Goal: Task Accomplishment & Management: Use online tool/utility

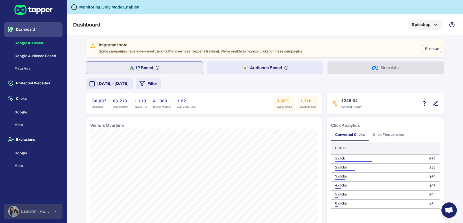
click at [31, 212] on span "Lamprini Reppa" at bounding box center [35, 211] width 29 height 5
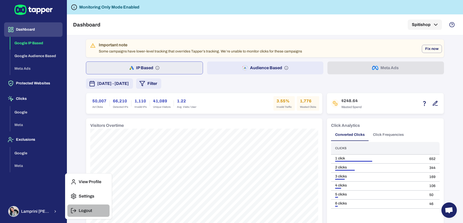
click at [86, 208] on p "Logout" at bounding box center [85, 210] width 13 height 5
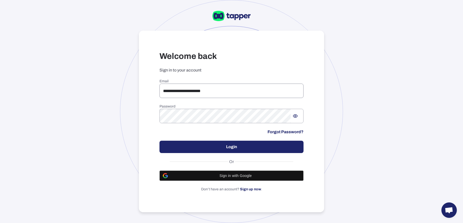
click at [179, 91] on input "**********" at bounding box center [231, 91] width 144 height 14
paste input "email"
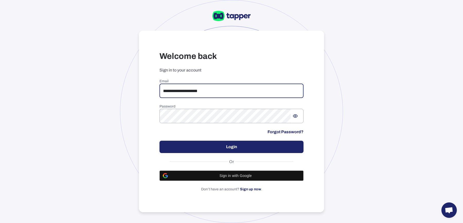
type input "**********"
click at [220, 139] on div "**********" at bounding box center [231, 135] width 144 height 113
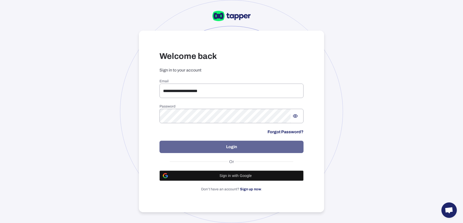
click at [220, 145] on button "Login" at bounding box center [231, 147] width 144 height 12
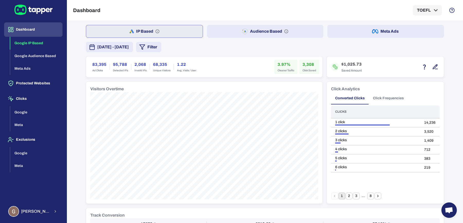
click at [133, 50] on button "[DATE] - [DATE]" at bounding box center [109, 47] width 47 height 10
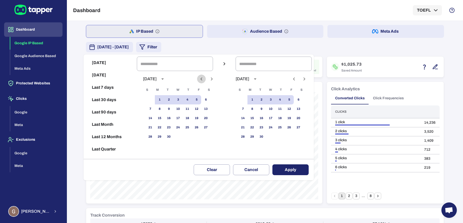
click at [203, 78] on icon "Previous month" at bounding box center [201, 79] width 6 height 6
click at [201, 100] on button "1" at bounding box center [196, 99] width 9 height 9
type input "**********"
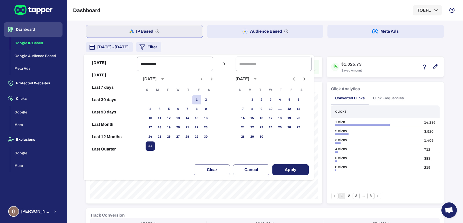
click at [155, 146] on button "31" at bounding box center [150, 145] width 9 height 9
type input "**********"
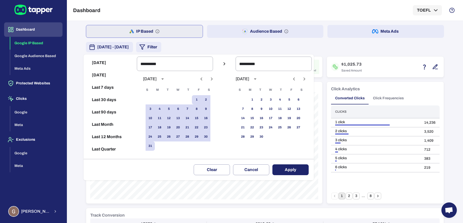
click at [291, 170] on button "Apply" at bounding box center [290, 169] width 36 height 11
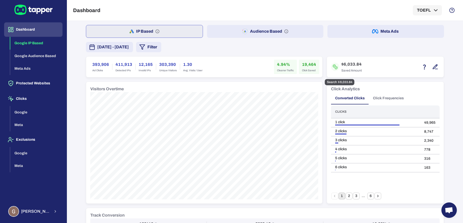
click at [432, 67] on icon "button" at bounding box center [435, 67] width 6 height 6
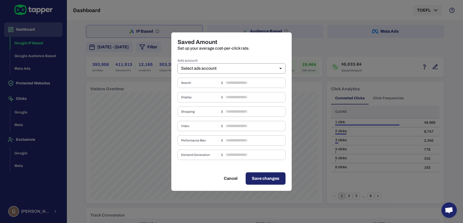
click at [275, 68] on body "Dashboard Google IP Based Google Audience Based Meta Ads Protected Websites Cli…" at bounding box center [231, 111] width 463 height 223
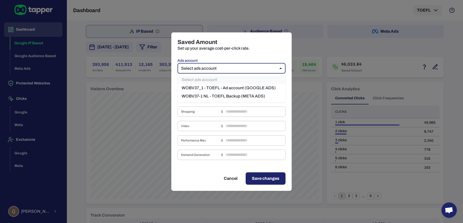
click at [239, 90] on li "WOBV37_1 - TOEFL - Ad account (GOOGLE ADS)" at bounding box center [231, 88] width 108 height 8
type input "***"
type input "****"
type input "*"
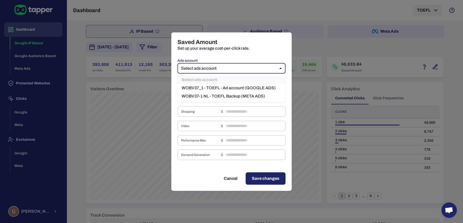
type input "****"
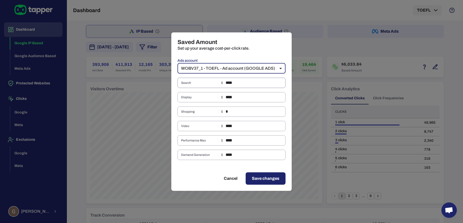
click at [249, 81] on input "****" at bounding box center [256, 83] width 60 height 10
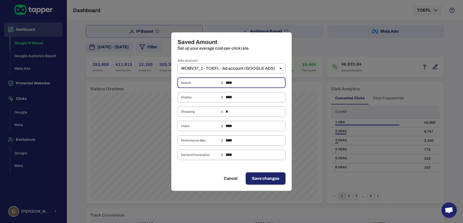
click at [249, 81] on input "****" at bounding box center [256, 83] width 60 height 10
click at [239, 81] on input "****" at bounding box center [256, 83] width 60 height 10
type input "****"
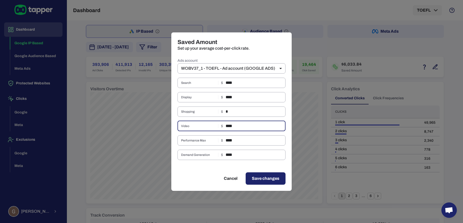
click at [236, 127] on input "****" at bounding box center [256, 126] width 60 height 10
type input "****"
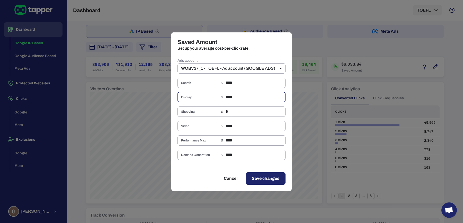
click at [235, 98] on input "****" at bounding box center [256, 97] width 60 height 10
type input "****"
click at [257, 175] on button "Save changes" at bounding box center [266, 178] width 40 height 12
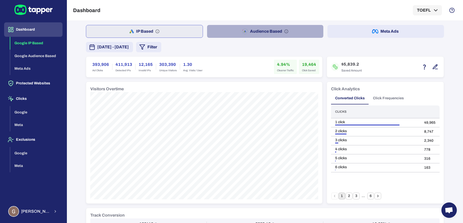
click at [229, 31] on button "Audience Based" at bounding box center [265, 31] width 116 height 13
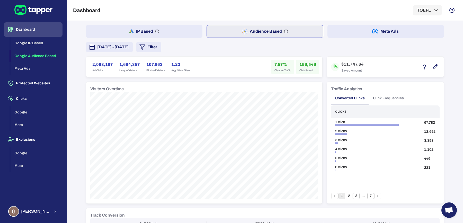
click at [336, 37] on button "Meta Ads" at bounding box center [385, 31] width 116 height 13
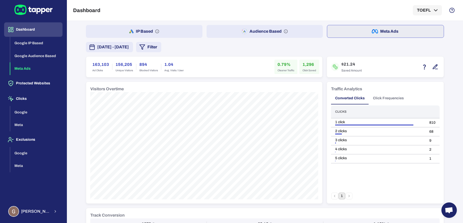
click at [216, 30] on button "Audience Based" at bounding box center [264, 31] width 116 height 13
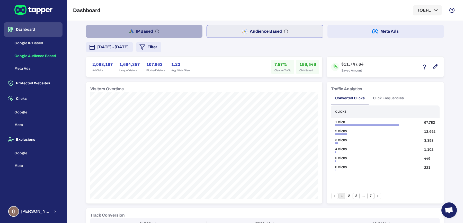
click at [119, 30] on button "IP Based" at bounding box center [144, 31] width 116 height 13
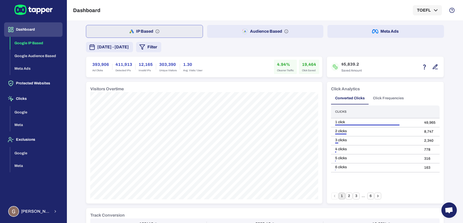
click at [215, 31] on button "Audience Based" at bounding box center [265, 31] width 116 height 13
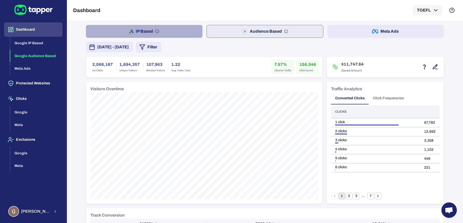
click at [147, 31] on button "IP Based" at bounding box center [144, 31] width 116 height 13
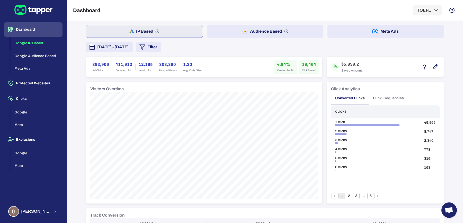
click at [222, 30] on button "Audience Based" at bounding box center [265, 31] width 116 height 13
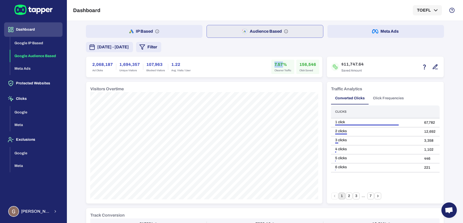
drag, startPoint x: 273, startPoint y: 64, endPoint x: 280, endPoint y: 64, distance: 6.9
click at [280, 64] on h6 "7.57%" at bounding box center [282, 64] width 17 height 6
copy h6 "7.57"
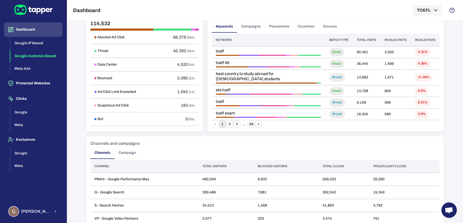
scroll to position [331, 0]
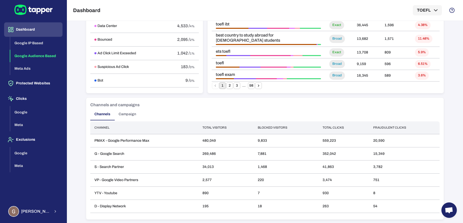
click at [134, 115] on button "Campaign" at bounding box center [127, 114] width 26 height 12
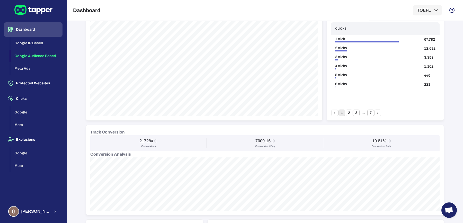
scroll to position [0, 0]
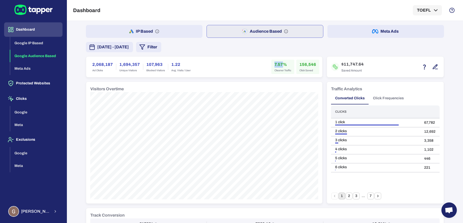
click at [337, 32] on button "Meta Ads" at bounding box center [385, 31] width 116 height 13
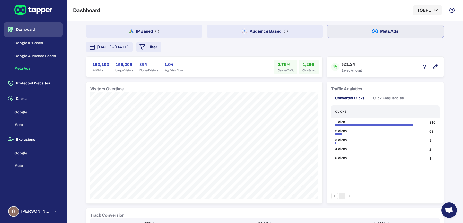
click at [275, 32] on button "Audience Based" at bounding box center [264, 31] width 116 height 13
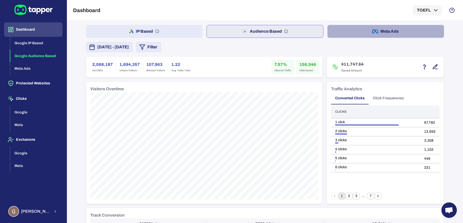
click at [348, 36] on button "Meta Ads" at bounding box center [385, 31] width 116 height 13
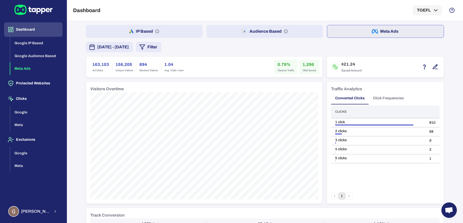
click at [292, 31] on button "Audience Based" at bounding box center [264, 31] width 116 height 13
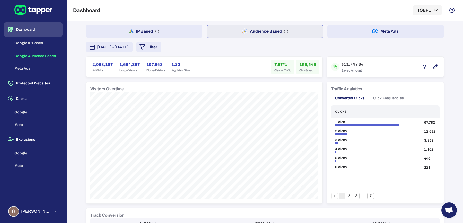
click at [357, 33] on button "Meta Ads" at bounding box center [385, 31] width 116 height 13
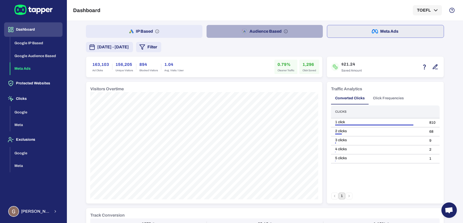
click at [293, 31] on button "Audience Based" at bounding box center [264, 31] width 116 height 13
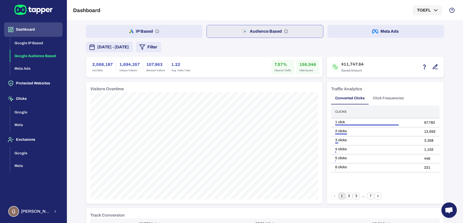
click at [326, 40] on div "IP Based Audience Based Meta Ads August 1, 2025 - August 31, 2025 Filter 2,068,…" at bounding box center [265, 227] width 358 height 404
click at [326, 38] on div "IP Based Audience Based Meta Ads August 1, 2025 - August 31, 2025 Filter 2,068,…" at bounding box center [265, 227] width 358 height 404
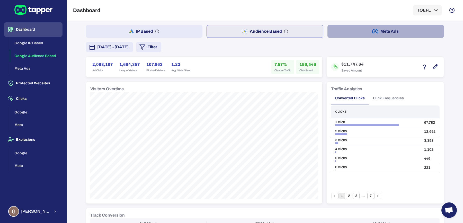
click at [330, 34] on button "Meta Ads" at bounding box center [385, 31] width 116 height 13
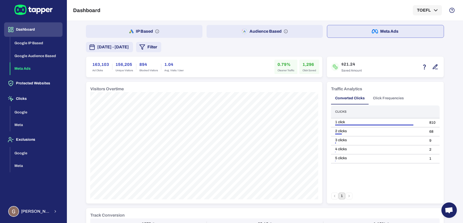
click at [344, 30] on button "Meta Ads" at bounding box center [385, 31] width 117 height 13
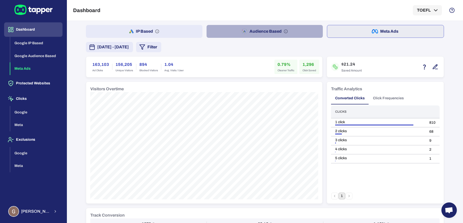
click at [231, 33] on button "Audience Based" at bounding box center [264, 31] width 116 height 13
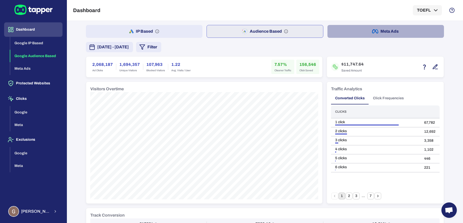
click at [348, 26] on button "Meta Ads" at bounding box center [385, 31] width 116 height 13
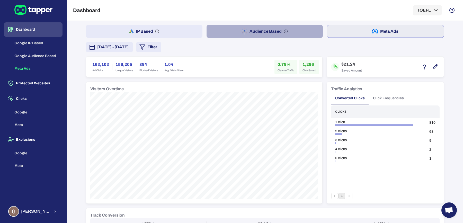
click at [284, 25] on button "Audience Based" at bounding box center [264, 31] width 116 height 13
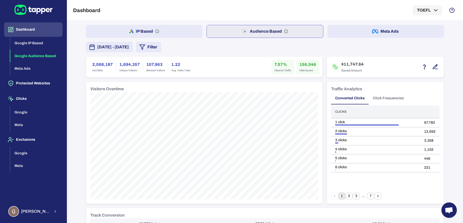
click at [145, 48] on polygon "button" at bounding box center [142, 47] width 5 height 5
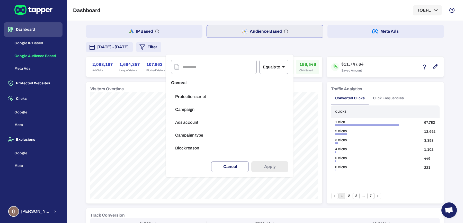
click at [187, 134] on button "Campaign type" at bounding box center [229, 135] width 117 height 10
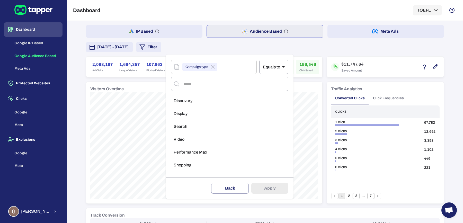
click at [196, 152] on span "Performance Max" at bounding box center [190, 152] width 33 height 5
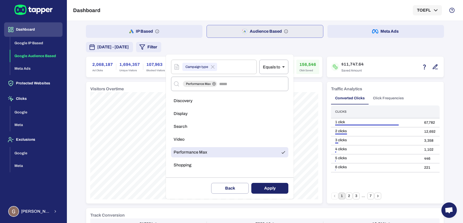
click at [160, 30] on div at bounding box center [231, 111] width 463 height 223
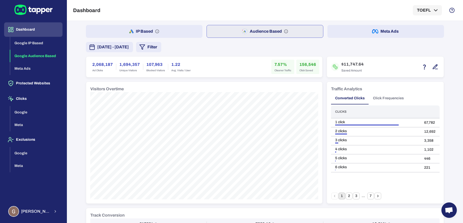
click at [172, 30] on button "IP Based" at bounding box center [144, 31] width 116 height 13
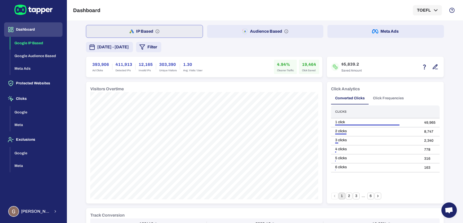
click at [123, 45] on span "[DATE] - [DATE]" at bounding box center [113, 47] width 32 height 6
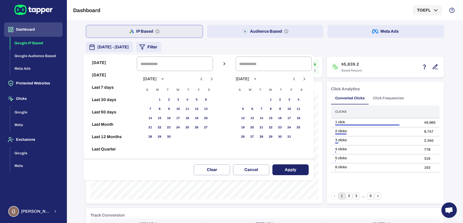
click at [187, 49] on div at bounding box center [231, 111] width 463 height 223
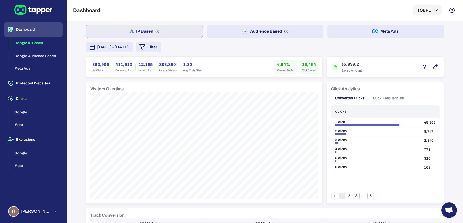
click at [161, 46] on button "Filter" at bounding box center [148, 47] width 25 height 10
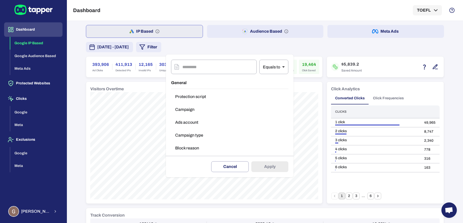
click at [190, 133] on button "Campaign type" at bounding box center [229, 135] width 117 height 10
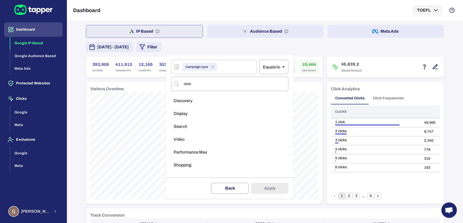
click at [186, 105] on li "Discovery" at bounding box center [229, 101] width 117 height 10
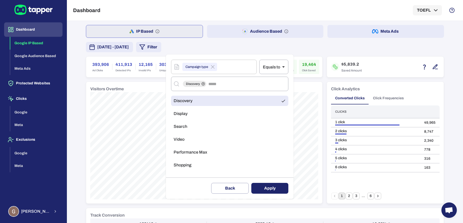
click at [187, 127] on li "Search" at bounding box center [229, 126] width 117 height 10
click at [195, 99] on li "Discovery" at bounding box center [229, 101] width 117 height 10
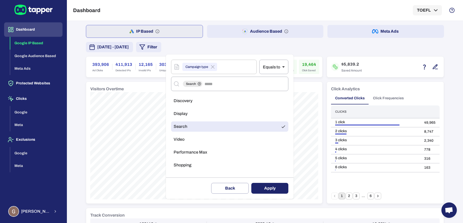
click at [268, 187] on button "Apply" at bounding box center [269, 188] width 37 height 11
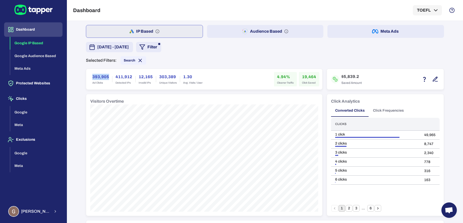
drag, startPoint x: 89, startPoint y: 76, endPoint x: 105, endPoint y: 77, distance: 16.0
click at [105, 77] on div "393,905 Ad Clicks" at bounding box center [100, 79] width 23 height 14
copy h6 "393,905"
drag, startPoint x: 275, startPoint y: 76, endPoint x: 284, endPoint y: 77, distance: 9.3
click at [284, 77] on h6 "4.94%" at bounding box center [285, 77] width 17 height 6
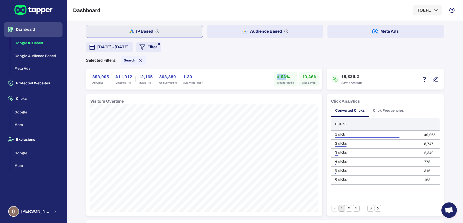
copy h6 "4.94"
click at [303, 77] on h6 "19,464" at bounding box center [309, 77] width 14 height 6
copy h6 "19,464"
drag, startPoint x: 341, startPoint y: 76, endPoint x: 351, endPoint y: 76, distance: 10.0
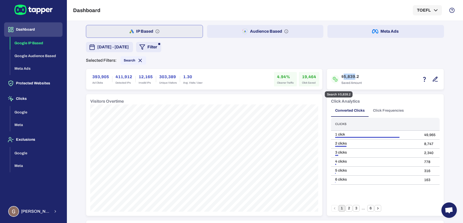
click at [351, 76] on h6 "$5,839.2" at bounding box center [351, 77] width 21 height 6
copy h6 "5,839"
click at [300, 72] on div "393,905 Ad Clicks 411,912 Detected IPs 12,165 Invalid IPs 303,389 Unique Visito…" at bounding box center [204, 79] width 236 height 21
click at [307, 75] on h6 "19,464" at bounding box center [309, 77] width 14 height 6
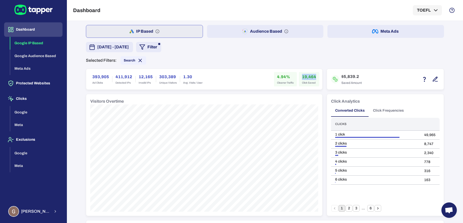
click at [307, 75] on h6 "19,464" at bounding box center [309, 77] width 14 height 6
copy h6 "19,464"
click at [202, 32] on div "IP Based Audience Based Meta Ads" at bounding box center [265, 31] width 358 height 13
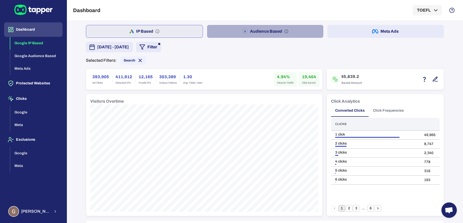
click at [208, 32] on button "Audience Based" at bounding box center [265, 31] width 116 height 13
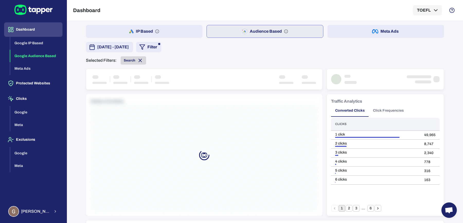
click at [138, 59] on icon at bounding box center [140, 61] width 6 height 6
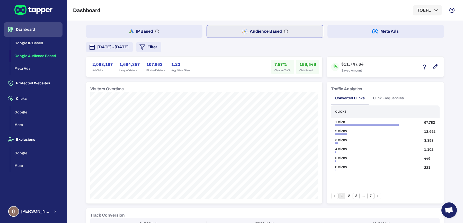
click at [161, 43] on button "Filter" at bounding box center [148, 47] width 25 height 10
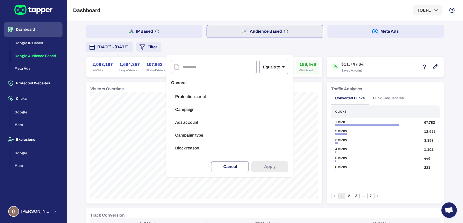
click at [192, 133] on button "Campaign type" at bounding box center [229, 135] width 117 height 10
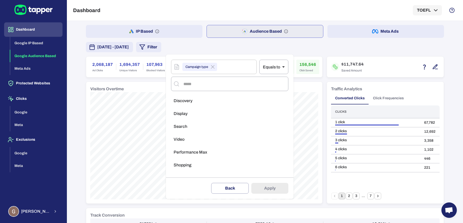
click at [188, 153] on span "Performance Max" at bounding box center [190, 152] width 33 height 5
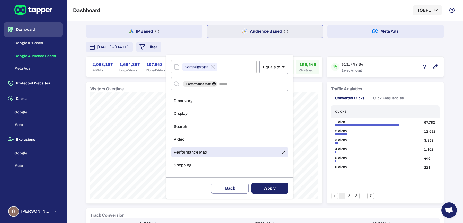
click at [265, 190] on button "Apply" at bounding box center [269, 188] width 37 height 11
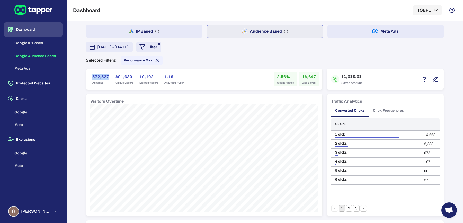
drag, startPoint x: 88, startPoint y: 76, endPoint x: 105, endPoint y: 76, distance: 16.7
click at [105, 76] on div "572,527 Ad Clicks" at bounding box center [100, 79] width 23 height 14
copy h6 "572,527"
click at [277, 77] on h6 "2.56%" at bounding box center [285, 77] width 17 height 6
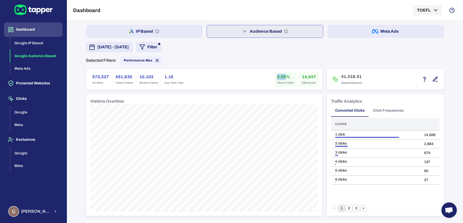
copy h6 "2.56"
drag, startPoint x: 299, startPoint y: 74, endPoint x: 318, endPoint y: 77, distance: 18.8
click at [318, 77] on div "572,527 Ad Clicks 491,630 Unique Visitors 10,102 Blocked Visitors 1.16 Avg. Vis…" at bounding box center [204, 79] width 236 height 21
copy h6 "14,647"
drag, startPoint x: 342, startPoint y: 76, endPoint x: 354, endPoint y: 76, distance: 12.3
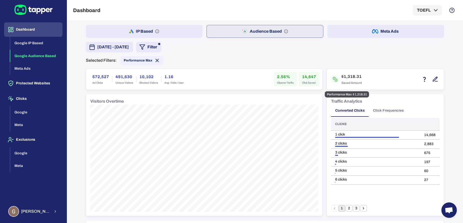
click at [358, 76] on h6 "$1,318.31" at bounding box center [351, 77] width 21 height 6
drag, startPoint x: 341, startPoint y: 76, endPoint x: 351, endPoint y: 77, distance: 10.1
click at [351, 77] on h6 "$1,318.31" at bounding box center [351, 77] width 21 height 6
copy h6 "1,318"
click at [138, 60] on span "Performance Max" at bounding box center [138, 60] width 29 height 4
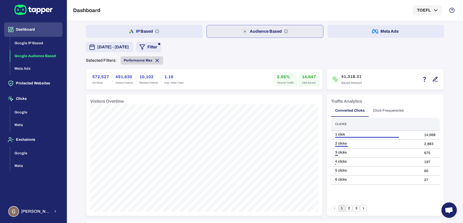
click at [134, 58] on span "Performance Max" at bounding box center [138, 60] width 29 height 4
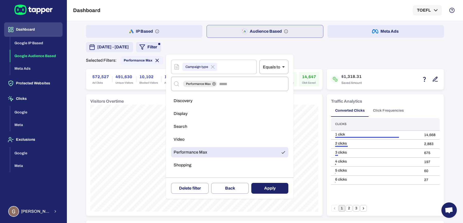
click at [190, 99] on span "Discovery" at bounding box center [183, 100] width 19 height 5
drag, startPoint x: 202, startPoint y: 153, endPoint x: 250, endPoint y: 178, distance: 54.8
click at [203, 153] on span "Performance Max" at bounding box center [190, 152] width 33 height 5
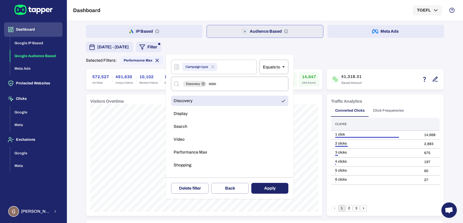
click at [265, 191] on button "Apply" at bounding box center [269, 188] width 37 height 11
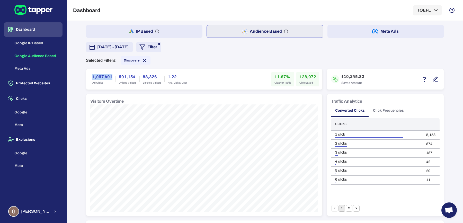
drag, startPoint x: 91, startPoint y: 79, endPoint x: 111, endPoint y: 78, distance: 20.4
click at [111, 78] on div "1,097,491 Ad Clicks" at bounding box center [102, 79] width 26 height 14
copy h6 "1,097,491"
drag, startPoint x: 275, startPoint y: 76, endPoint x: 284, endPoint y: 76, distance: 9.0
click at [284, 76] on h6 "11.67%" at bounding box center [282, 77] width 17 height 6
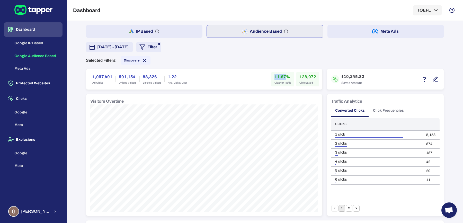
copy h6 "11.67"
drag, startPoint x: 298, startPoint y: 76, endPoint x: 325, endPoint y: 77, distance: 26.7
drag, startPoint x: 298, startPoint y: 75, endPoint x: 301, endPoint y: 76, distance: 3.1
click at [299, 75] on h6 "128,072" at bounding box center [307, 77] width 17 height 6
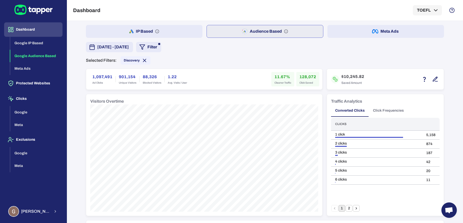
click at [302, 76] on h6 "128,072" at bounding box center [307, 77] width 17 height 6
copy h6 "128,072"
drag, startPoint x: 341, startPoint y: 75, endPoint x: 354, endPoint y: 77, distance: 12.6
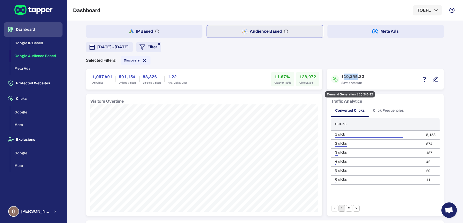
click at [354, 77] on h6 "$10,245.82" at bounding box center [352, 77] width 23 height 6
copy h6 "10,245"
click at [124, 61] on span "Discovery" at bounding box center [132, 60] width 16 height 4
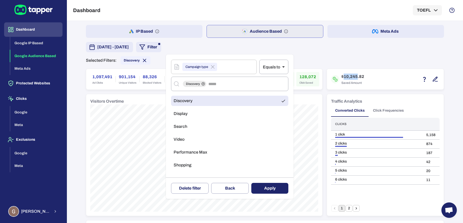
click at [190, 117] on li "Display" at bounding box center [229, 114] width 117 height 10
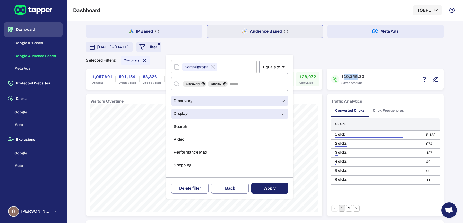
click at [194, 105] on li "Discovery" at bounding box center [229, 101] width 117 height 10
click at [264, 184] on button "Apply" at bounding box center [269, 188] width 37 height 11
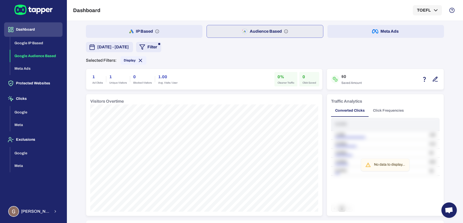
click at [154, 28] on button "IP Based" at bounding box center [144, 31] width 116 height 13
click at [126, 60] on span "Display" at bounding box center [130, 60] width 12 height 4
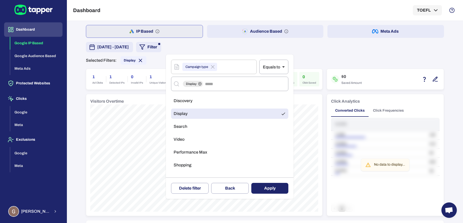
click at [191, 141] on li "Video" at bounding box center [229, 139] width 117 height 10
click at [199, 117] on li "Display" at bounding box center [229, 114] width 117 height 10
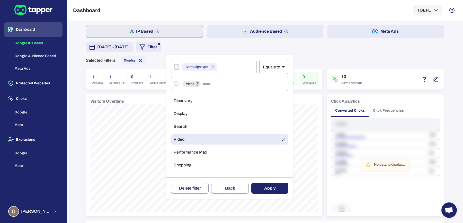
click at [259, 184] on button "Apply" at bounding box center [269, 188] width 37 height 11
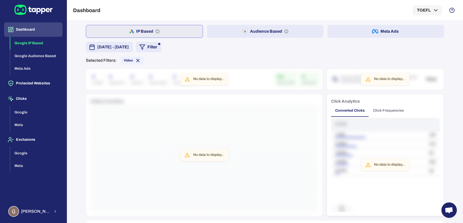
click at [226, 30] on button "Audience Based" at bounding box center [265, 31] width 116 height 13
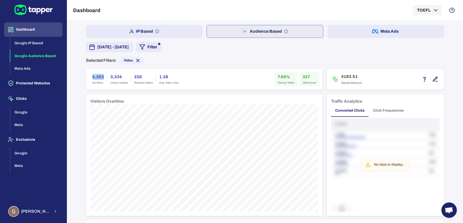
drag, startPoint x: 87, startPoint y: 75, endPoint x: 101, endPoint y: 76, distance: 14.1
click at [101, 76] on div "4,263 Ad Clicks" at bounding box center [98, 79] width 18 height 14
copy h6 "4,263"
drag, startPoint x: 275, startPoint y: 74, endPoint x: 283, endPoint y: 75, distance: 7.3
click at [283, 75] on h6 "7.69%" at bounding box center [285, 77] width 17 height 6
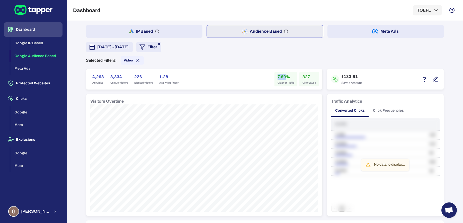
copy h6 "7.69"
click at [303, 72] on div "327 Click Saved" at bounding box center [309, 79] width 20 height 14
click at [303, 77] on h6 "327" at bounding box center [309, 77] width 14 height 6
copy h6 "327"
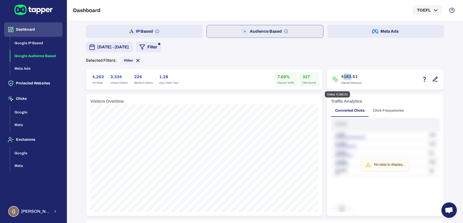
drag, startPoint x: 341, startPoint y: 76, endPoint x: 348, endPoint y: 77, distance: 6.4
click at [348, 77] on h6 "$183.51" at bounding box center [351, 77] width 21 height 6
copy h6 "183"
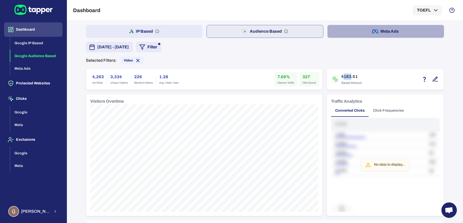
click at [355, 35] on button "Meta Ads" at bounding box center [385, 31] width 116 height 13
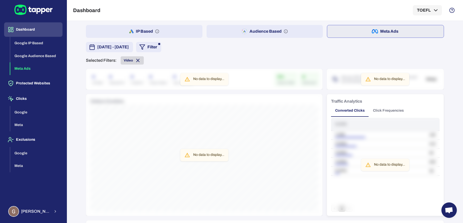
click at [136, 59] on icon at bounding box center [138, 61] width 6 height 6
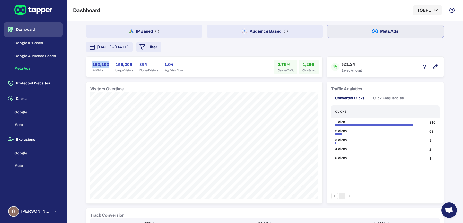
drag, startPoint x: 89, startPoint y: 64, endPoint x: 108, endPoint y: 64, distance: 19.0
click at [108, 64] on div "163,103 Ad Clicks" at bounding box center [100, 67] width 23 height 14
copy h6 "163,103"
click at [303, 65] on h6 "1,296" at bounding box center [309, 64] width 14 height 6
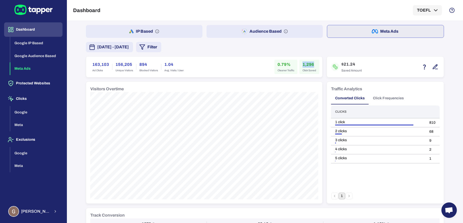
copy h6 "1,296"
drag, startPoint x: 275, startPoint y: 64, endPoint x: 284, endPoint y: 64, distance: 9.3
click at [284, 64] on div "0.79% Cleaner Traffic" at bounding box center [285, 67] width 23 height 14
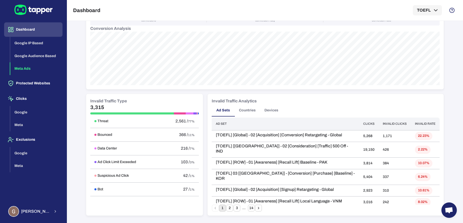
scroll to position [209, 0]
click at [101, 121] on h6 "Threat" at bounding box center [102, 121] width 11 height 5
click at [172, 91] on div "IP Based Audience Based Meta Ads [DATE] - [DATE] Filter 163,103 Ad Clicks 156,2…" at bounding box center [265, 18] width 358 height 404
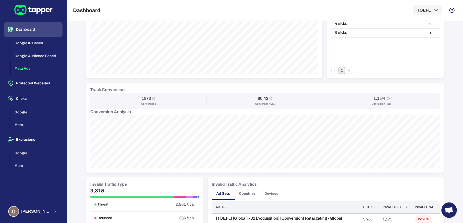
scroll to position [0, 0]
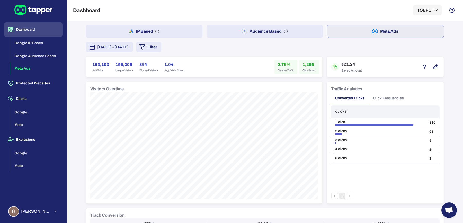
click at [274, 32] on button "Audience Based" at bounding box center [264, 31] width 116 height 13
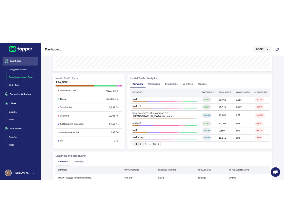
scroll to position [252, 0]
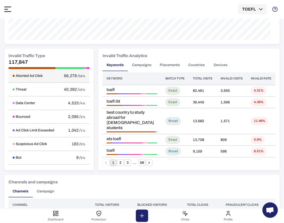
click at [37, 78] on h6 "Aborted Ad Click" at bounding box center [29, 76] width 27 height 5
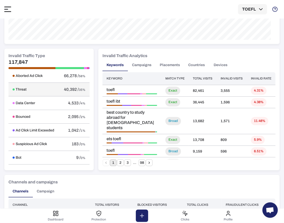
click at [69, 92] on div "40,392 / 35%" at bounding box center [75, 89] width 22 height 5
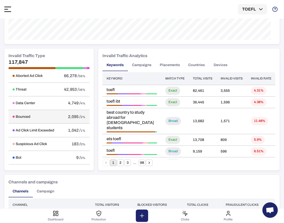
click at [68, 119] on span "2,095 /" at bounding box center [74, 116] width 13 height 4
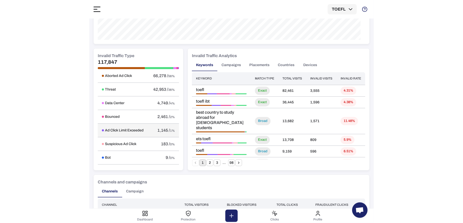
scroll to position [0, 0]
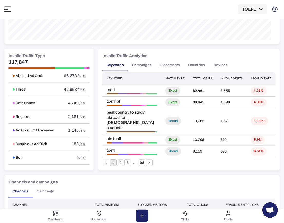
click at [63, 51] on div "Invalid Traffic Type 117,847 Aborted Ad Click 66,278 / 56% Threat 42,953 / 36% …" at bounding box center [48, 110] width 89 height 122
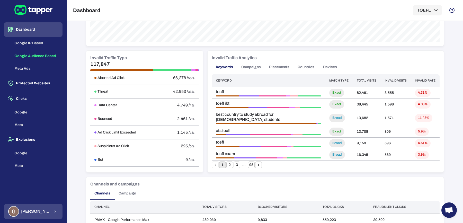
click at [52, 207] on button "[PERSON_NAME]" at bounding box center [33, 211] width 58 height 15
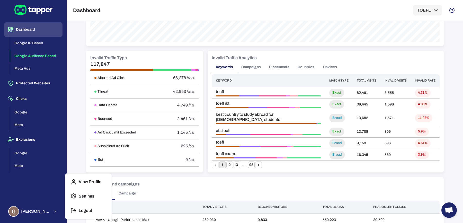
click at [47, 189] on div at bounding box center [231, 111] width 463 height 223
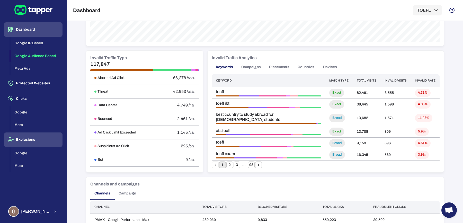
click at [34, 142] on button "Exclusions" at bounding box center [33, 139] width 58 height 14
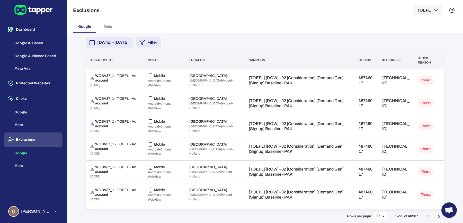
click at [161, 47] on button "Filter" at bounding box center [148, 42] width 25 height 10
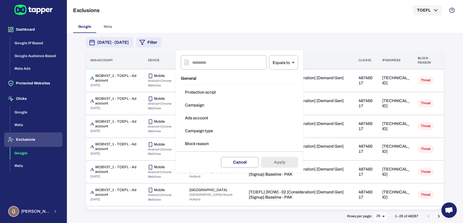
click at [204, 140] on button "Block reason" at bounding box center [239, 144] width 117 height 10
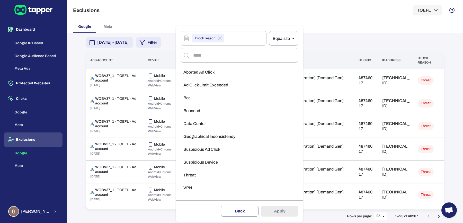
click at [201, 175] on li "Threat" at bounding box center [239, 175] width 117 height 10
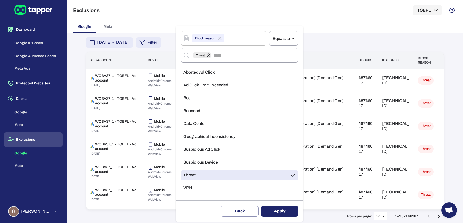
click at [281, 211] on button "Apply" at bounding box center [279, 211] width 37 height 11
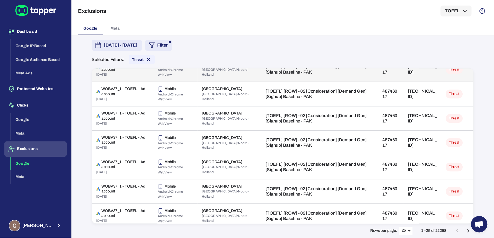
scroll to position [29, 0]
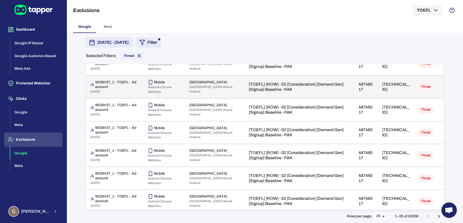
click at [156, 86] on span "Android • Chrome WebView" at bounding box center [160, 89] width 24 height 8
click at [125, 80] on p "WOBV37_1 - TOEFL - Ad account" at bounding box center [117, 84] width 44 height 9
click at [360, 75] on td "48746017" at bounding box center [366, 86] width 24 height 23
click at [374, 77] on td "48746017" at bounding box center [366, 86] width 24 height 23
click at [388, 84] on p "[TECHNICAL_ID]" at bounding box center [395, 87] width 27 height 10
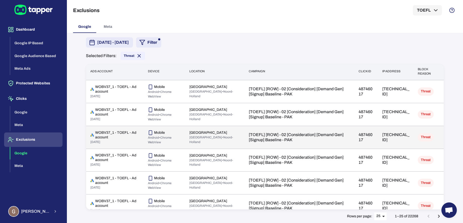
scroll to position [0, 0]
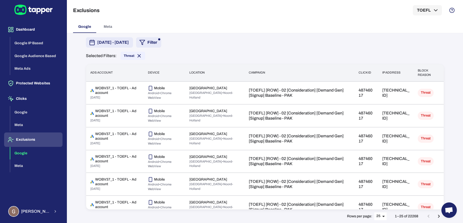
click at [129, 43] on span "[DATE] - [DATE]" at bounding box center [113, 42] width 32 height 6
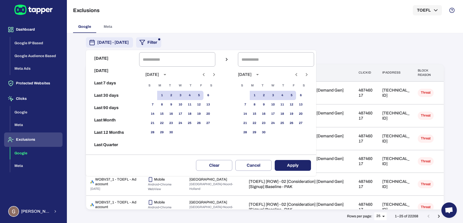
click at [205, 77] on icon "Previous month" at bounding box center [204, 74] width 6 height 6
click at [176, 120] on button "19" at bounding box center [170, 123] width 9 height 9
type input "**********"
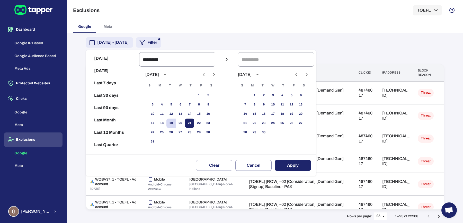
click at [194, 123] on button "21" at bounding box center [189, 123] width 9 height 9
type input "**********"
click at [302, 163] on button "Apply" at bounding box center [293, 165] width 36 height 11
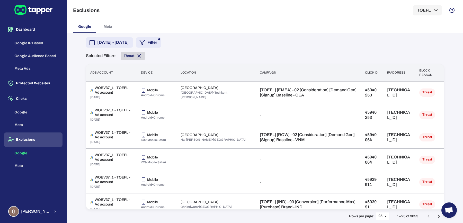
click at [124, 53] on span "Threat" at bounding box center [133, 56] width 24 height 6
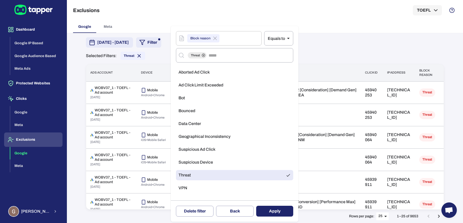
click at [119, 44] on div at bounding box center [231, 111] width 463 height 223
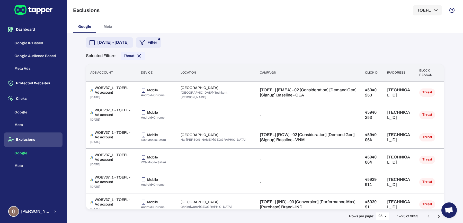
click at [119, 43] on span "[DATE] - [DATE]" at bounding box center [113, 42] width 32 height 6
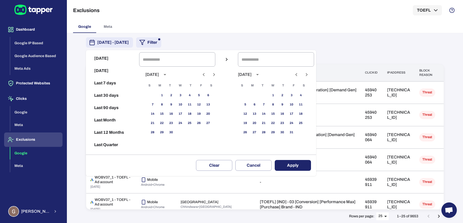
click at [205, 74] on button "Previous month" at bounding box center [203, 74] width 9 height 9
click at [203, 96] on button "1" at bounding box center [198, 95] width 9 height 9
type input "**********"
click at [157, 140] on button "31" at bounding box center [152, 141] width 9 height 9
type input "**********"
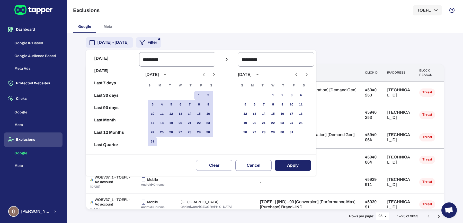
click at [300, 165] on button "Apply" at bounding box center [293, 165] width 36 height 11
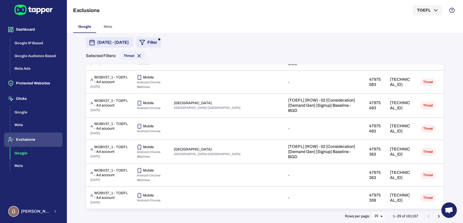
scroll to position [435, 0]
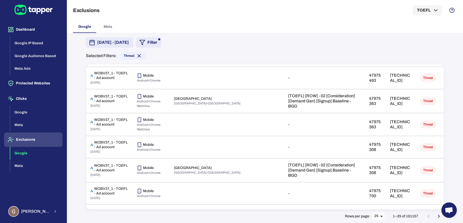
click at [435, 216] on button "Go to next page" at bounding box center [439, 216] width 10 height 10
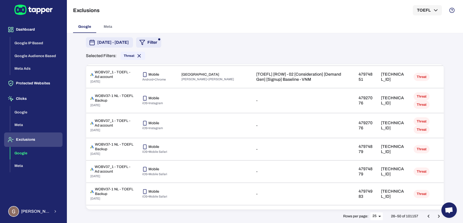
scroll to position [431, 0]
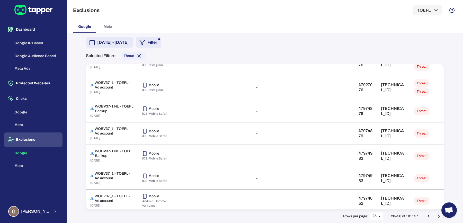
click at [439, 215] on icon "Go to next page" at bounding box center [439, 216] width 6 height 6
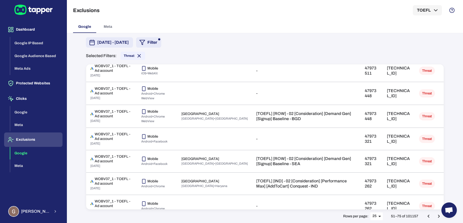
scroll to position [433, 0]
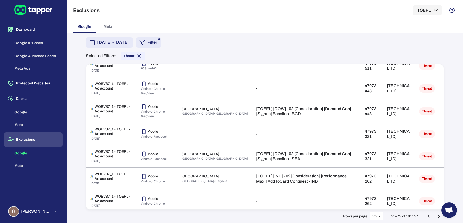
click at [441, 217] on icon "Go to next page" at bounding box center [439, 216] width 6 height 6
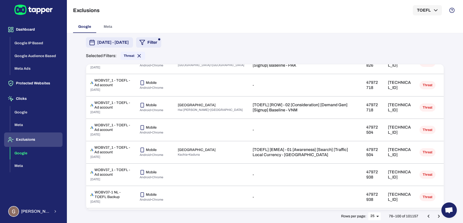
scroll to position [431, 0]
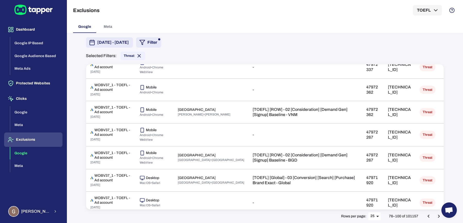
click at [435, 215] on button "Go to next page" at bounding box center [439, 216] width 10 height 10
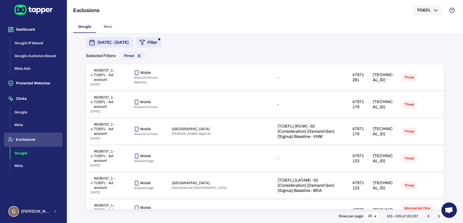
scroll to position [433, 0]
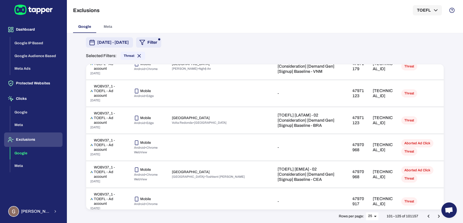
click at [435, 218] on button "Go to next page" at bounding box center [439, 216] width 10 height 10
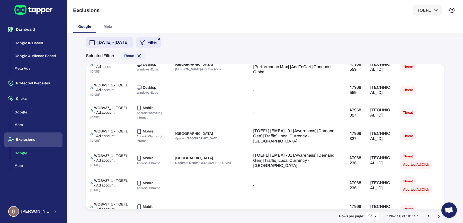
scroll to position [431, 0]
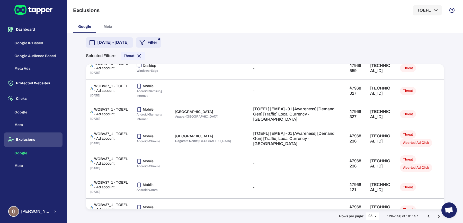
click at [440, 218] on icon "Go to next page" at bounding box center [439, 216] width 6 height 6
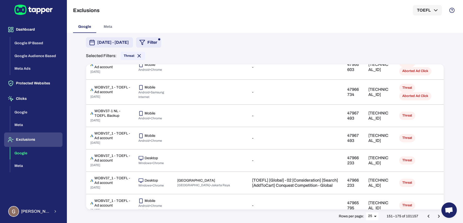
scroll to position [433, 0]
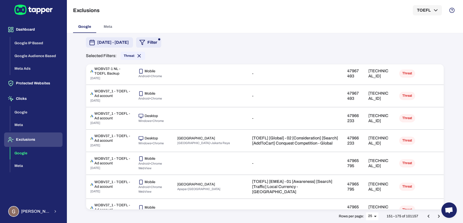
click at [437, 216] on icon "Go to next page" at bounding box center [439, 216] width 6 height 6
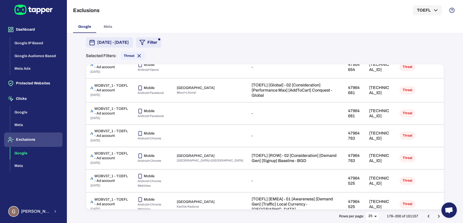
scroll to position [434, 0]
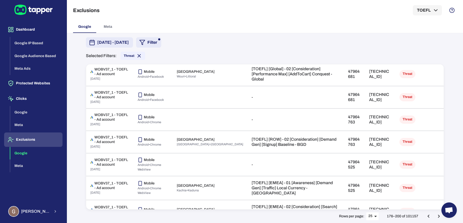
click at [438, 217] on icon "Go to next page" at bounding box center [439, 216] width 6 height 6
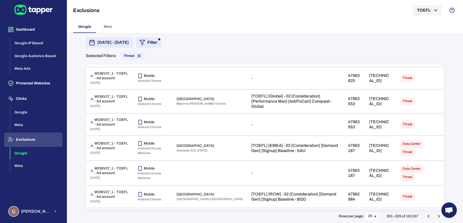
scroll to position [444, 0]
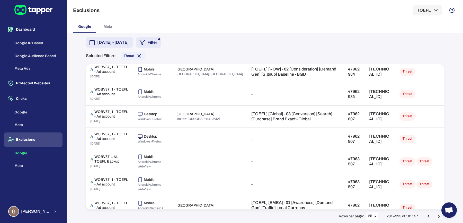
click at [439, 217] on icon "Go to next page" at bounding box center [439, 216] width 6 height 6
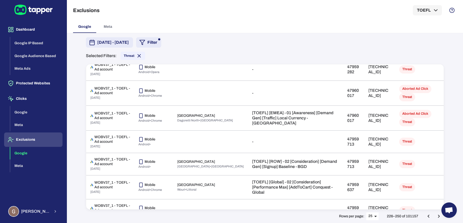
scroll to position [437, 0]
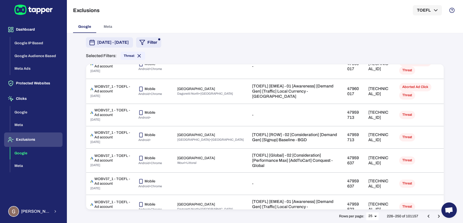
click at [436, 217] on icon "Go to next page" at bounding box center [439, 216] width 6 height 6
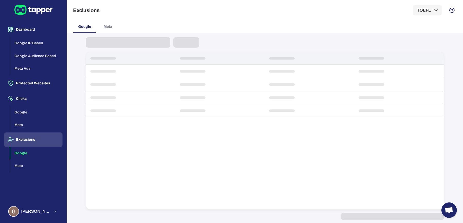
click at [260, 136] on div at bounding box center [265, 131] width 358 height 158
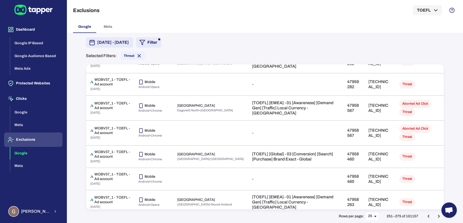
scroll to position [435, 0]
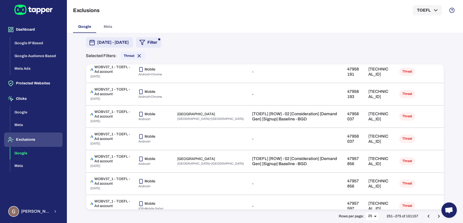
click at [439, 215] on icon "Go to next page" at bounding box center [439, 216] width 6 height 6
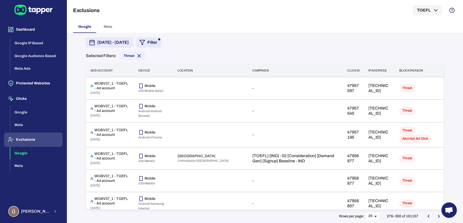
scroll to position [431, 0]
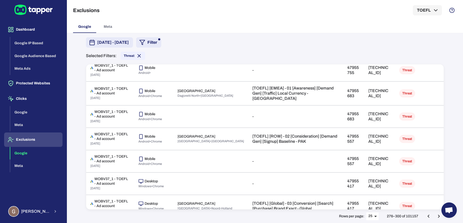
click at [434, 219] on div at bounding box center [433, 216] width 21 height 10
click at [439, 217] on icon "Go to next page" at bounding box center [439, 216] width 2 height 3
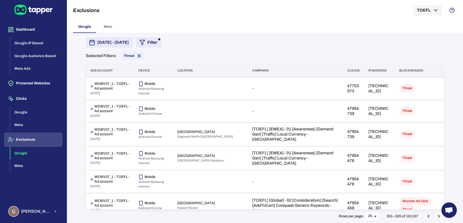
scroll to position [437, 0]
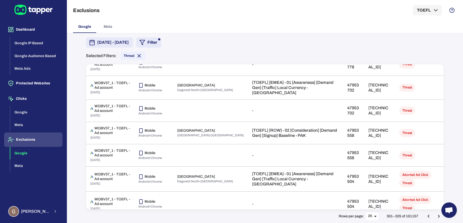
click at [439, 216] on icon "Go to next page" at bounding box center [439, 216] width 2 height 3
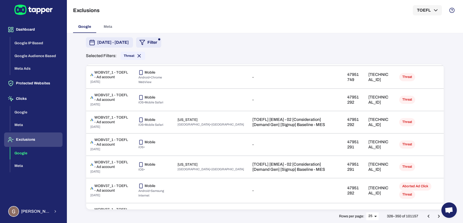
scroll to position [441, 0]
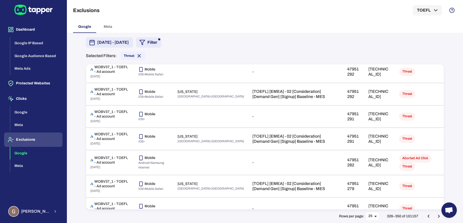
click at [434, 217] on button "Go to next page" at bounding box center [439, 216] width 10 height 10
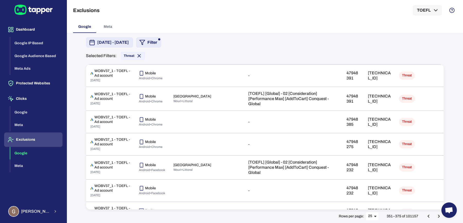
scroll to position [440, 0]
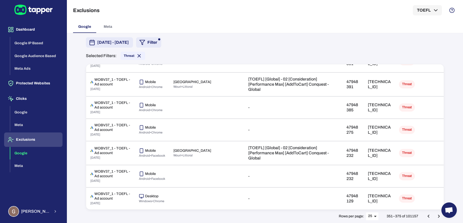
click at [439, 217] on icon "Go to next page" at bounding box center [439, 216] width 6 height 6
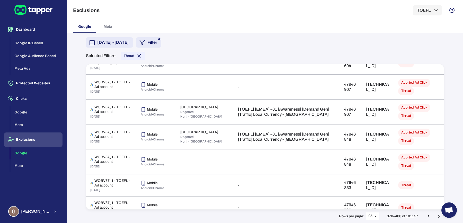
scroll to position [410, 0]
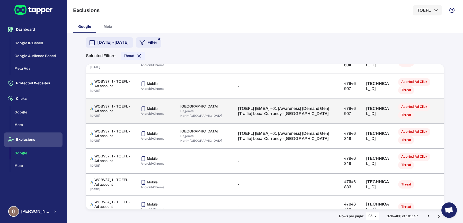
click at [366, 108] on p "[TECHNICAL_ID]" at bounding box center [378, 111] width 24 height 10
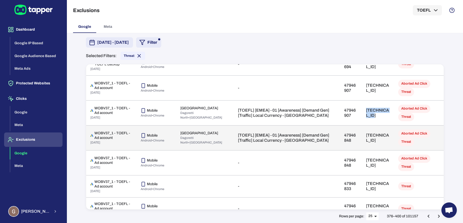
scroll to position [0, 0]
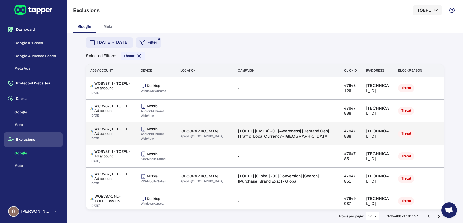
click at [366, 131] on p "[TECHNICAL_ID]" at bounding box center [378, 134] width 24 height 10
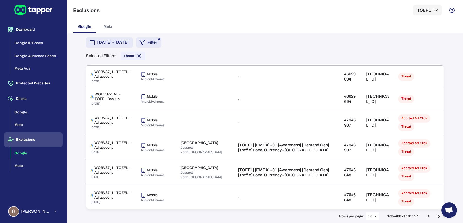
scroll to position [438, 0]
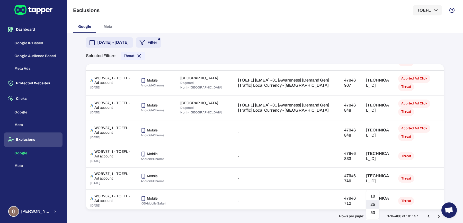
click at [370, 218] on body "Dashboard Google IP Based Google Audience Based Meta Ads Protected Websites Cli…" at bounding box center [231, 111] width 463 height 223
click at [374, 213] on li "50" at bounding box center [372, 213] width 13 height 8
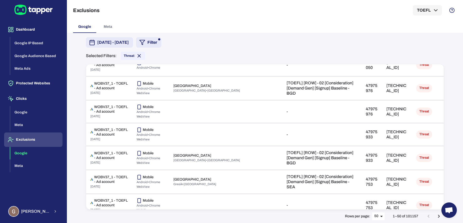
scroll to position [30, 0]
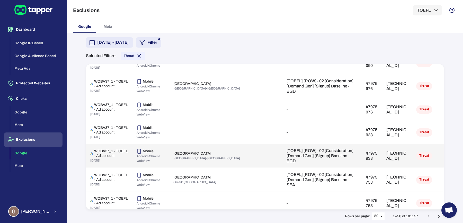
click at [386, 151] on p "[TECHNICAL_ID]" at bounding box center [397, 156] width 22 height 10
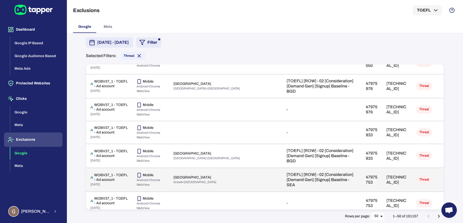
click at [386, 175] on p "[TECHNICAL_ID]" at bounding box center [397, 180] width 22 height 10
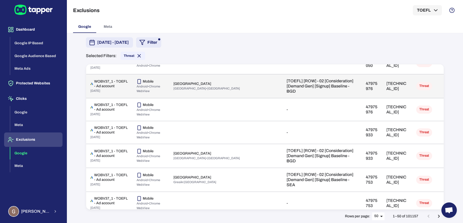
click at [386, 81] on p "[TECHNICAL_ID]" at bounding box center [397, 86] width 22 height 10
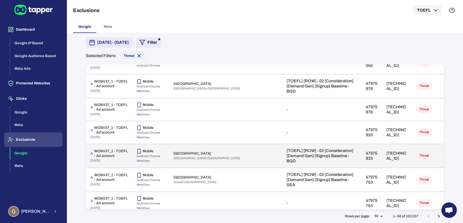
click at [386, 151] on p "[TECHNICAL_ID]" at bounding box center [397, 156] width 22 height 10
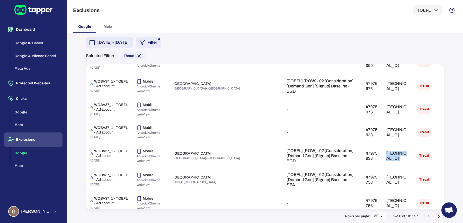
click at [339, 27] on div "Google Meta" at bounding box center [265, 27] width 384 height 12
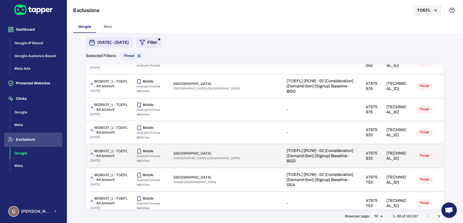
click at [386, 151] on p "[TECHNICAL_ID]" at bounding box center [397, 156] width 22 height 10
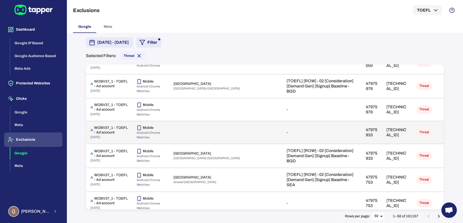
click at [334, 132] on td "-" at bounding box center [321, 132] width 79 height 23
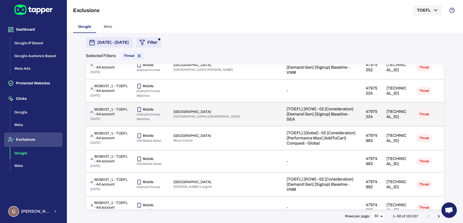
scroll to position [635, 0]
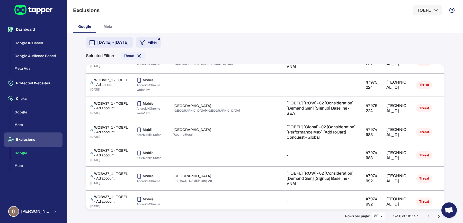
click at [440, 218] on icon "Go to next page" at bounding box center [439, 216] width 6 height 6
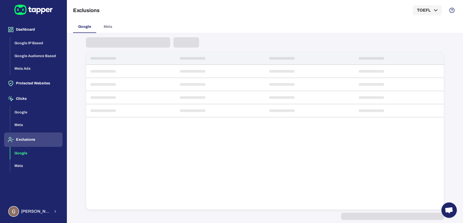
click at [440, 218] on span at bounding box center [392, 216] width 103 height 7
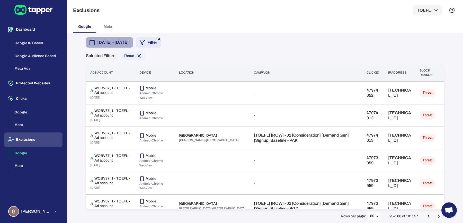
click at [129, 44] on span "[DATE] - [DATE]" at bounding box center [113, 42] width 32 height 6
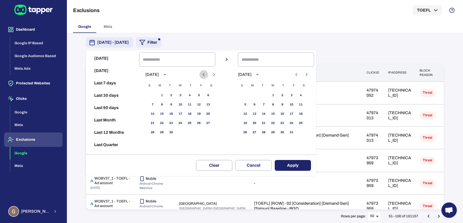
click at [207, 75] on icon "Previous month" at bounding box center [204, 74] width 6 height 6
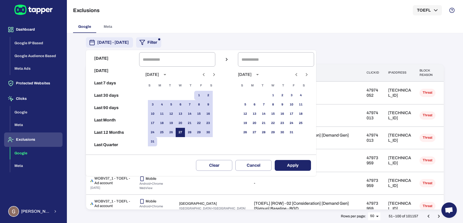
click at [185, 129] on button "27" at bounding box center [180, 132] width 9 height 9
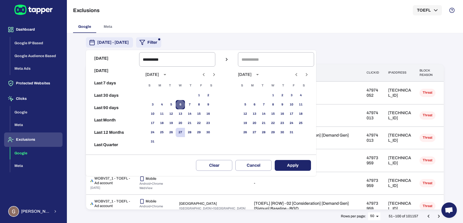
click at [181, 103] on button "6" at bounding box center [180, 104] width 9 height 9
type input "**********"
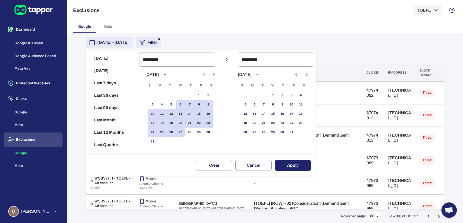
click at [293, 162] on button "Apply" at bounding box center [293, 165] width 36 height 11
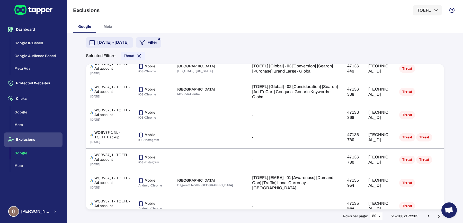
scroll to position [988, 0]
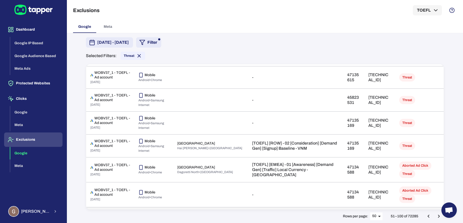
click at [372, 207] on td "[TECHNICAL_ID]" at bounding box center [379, 218] width 31 height 22
click at [435, 216] on button "Go to next page" at bounding box center [439, 216] width 10 height 10
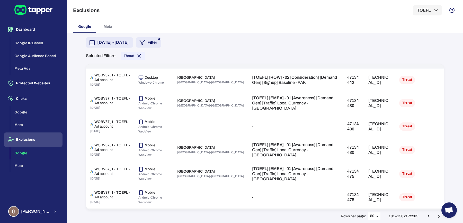
scroll to position [0, 0]
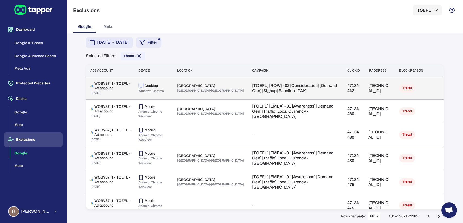
click at [368, 86] on p "[TECHNICAL_ID]" at bounding box center [379, 88] width 23 height 10
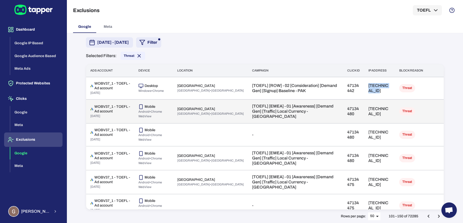
click at [368, 111] on p "[TECHNICAL_ID]" at bounding box center [379, 111] width 23 height 10
click at [368, 106] on p "[TECHNICAL_ID]" at bounding box center [379, 111] width 23 height 10
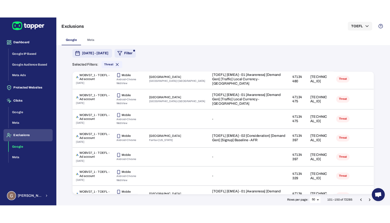
scroll to position [85, 0]
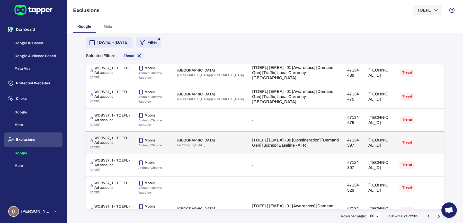
click at [368, 138] on p "[TECHNICAL_ID]" at bounding box center [379, 143] width 23 height 10
click at [380, 145] on td "[TECHNICAL_ID]" at bounding box center [379, 142] width 31 height 22
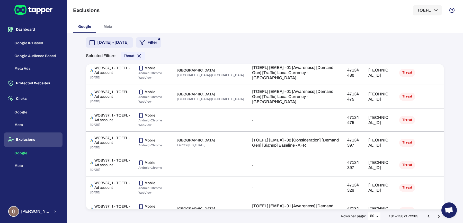
click at [461, 92] on div "[DATE] - [DATE] Filter Selected Filters: Threat Ads account Device Location Cam…" at bounding box center [265, 128] width 396 height 190
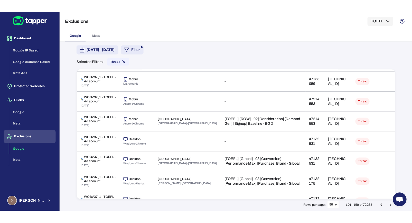
scroll to position [87, 0]
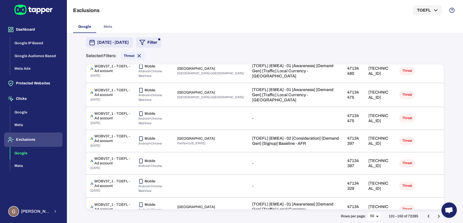
click at [415, 48] on div "[DATE] - [DATE] Filter Selected Filters: Threat" at bounding box center [265, 48] width 358 height 23
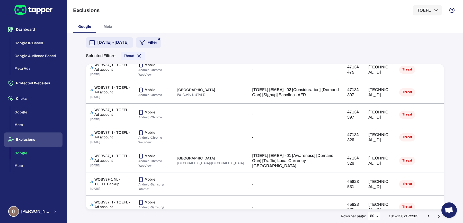
scroll to position [128, 0]
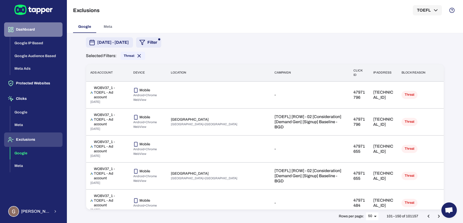
click at [22, 28] on button "Dashboard" at bounding box center [33, 29] width 58 height 14
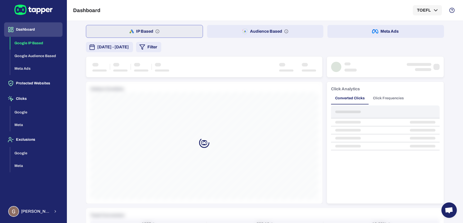
click at [121, 48] on span "[DATE] - [DATE]" at bounding box center [113, 47] width 32 height 6
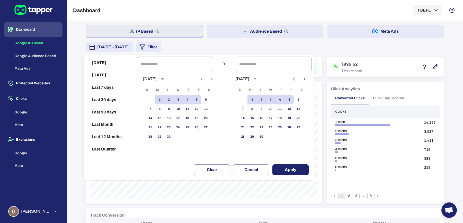
click at [204, 77] on icon "Previous month" at bounding box center [201, 79] width 6 height 6
click at [219, 76] on div "[DATE]" at bounding box center [178, 79] width 82 height 8
click at [215, 77] on icon "Next month" at bounding box center [212, 79] width 6 height 6
drag, startPoint x: 199, startPoint y: 98, endPoint x: 172, endPoint y: 125, distance: 38.4
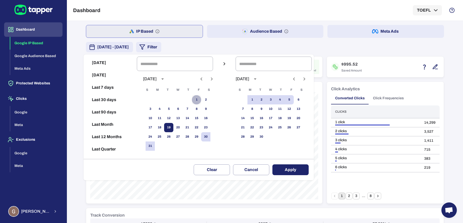
click at [198, 99] on button "1" at bounding box center [196, 99] width 9 height 9
type input "**********"
click at [153, 152] on div "1 2 3 4 5 6 7 8 9 10 11 12 13 14 15 16 17 18 19 20 21 22 23 24 25 26 27 28 29 3…" at bounding box center [178, 126] width 82 height 62
drag, startPoint x: 154, startPoint y: 148, endPoint x: 167, endPoint y: 148, distance: 13.6
click at [155, 148] on button "31" at bounding box center [150, 145] width 9 height 9
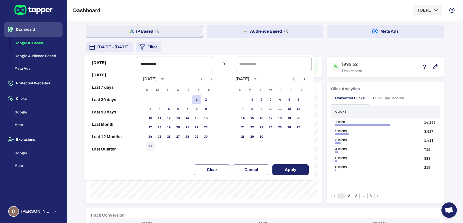
type input "**********"
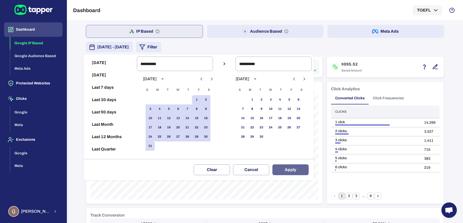
click at [296, 167] on button "Apply" at bounding box center [290, 169] width 36 height 11
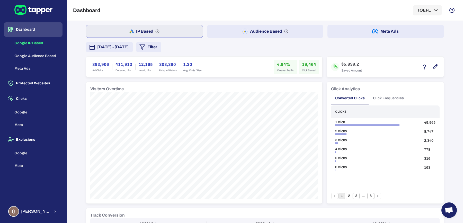
click at [242, 33] on icon "button" at bounding box center [245, 31] width 6 height 6
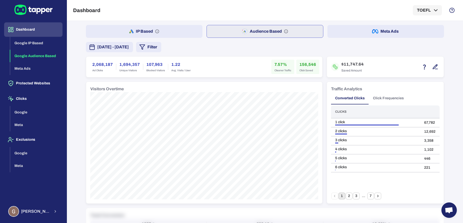
click at [389, 99] on button "Click Frequencies" at bounding box center [388, 98] width 39 height 12
click at [367, 196] on button "15" at bounding box center [370, 196] width 7 height 7
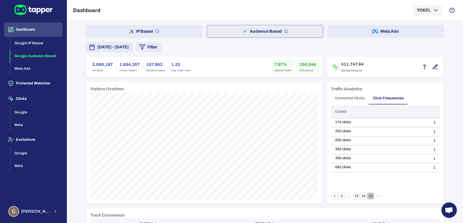
click at [347, 100] on button "Converted Clicks" at bounding box center [350, 98] width 38 height 12
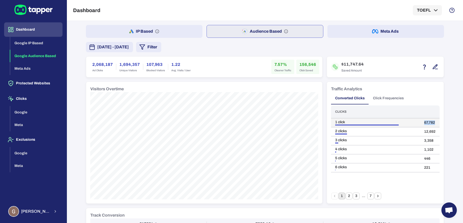
drag, startPoint x: 421, startPoint y: 119, endPoint x: 434, endPoint y: 122, distance: 13.2
click at [434, 122] on td "67,782" at bounding box center [430, 122] width 20 height 9
click at [423, 131] on td "12,692" at bounding box center [430, 131] width 20 height 9
click at [427, 138] on td "3,358" at bounding box center [430, 140] width 20 height 9
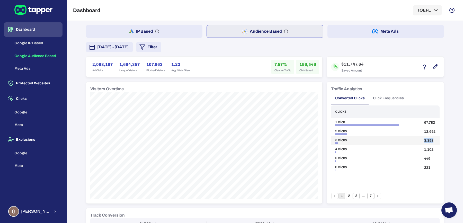
click at [427, 138] on td "3,358" at bounding box center [430, 140] width 20 height 9
click at [346, 193] on button "2" at bounding box center [349, 196] width 7 height 7
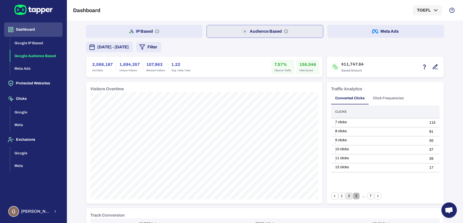
click at [355, 195] on button "3" at bounding box center [356, 196] width 7 height 7
click at [375, 196] on icon "Go to next page" at bounding box center [377, 196] width 5 height 5
click at [377, 195] on icon "Go to next page" at bounding box center [377, 196] width 5 height 5
click at [353, 195] on button "5" at bounding box center [356, 196] width 7 height 7
click at [377, 195] on icon "Go to next page" at bounding box center [378, 196] width 2 height 2
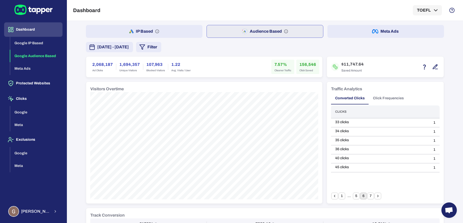
click at [368, 195] on button "7" at bounding box center [370, 196] width 7 height 7
